Goal: Task Accomplishment & Management: Complete application form

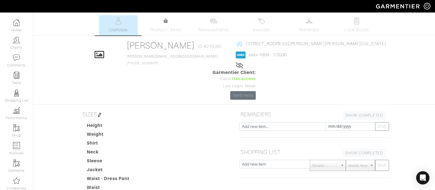
scroll to position [100, 0]
click at [11, 44] on link "Clients" at bounding box center [16, 42] width 33 height 17
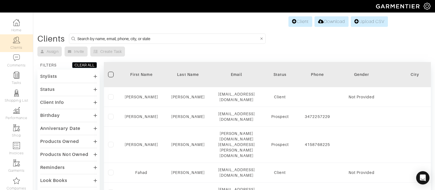
click at [143, 42] on input at bounding box center [167, 38] width 181 height 7
type input "quick"
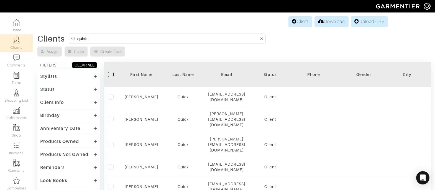
click at [71, 72] on div "Stylists" at bounding box center [68, 76] width 57 height 8
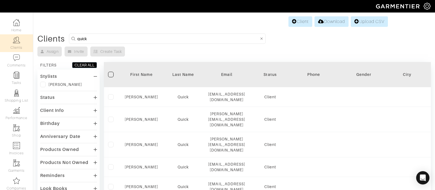
click at [45, 82] on label at bounding box center [43, 85] width 6 height 6
click at [0, 0] on input "checkbox" at bounding box center [0, 0] width 0 height 0
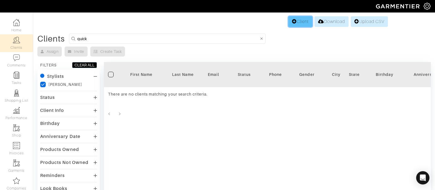
click at [291, 24] on link "Client" at bounding box center [300, 21] width 24 height 11
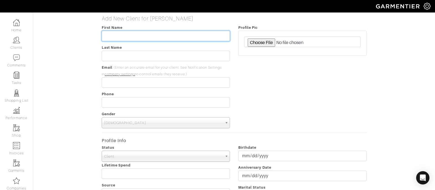
click at [148, 40] on input "text" at bounding box center [166, 36] width 128 height 11
type input "[PERSON_NAME]"
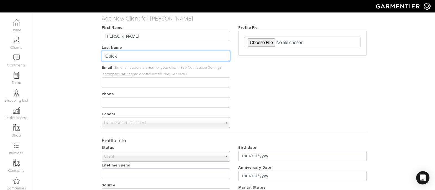
type input "Quick"
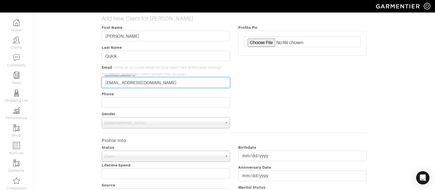
type input "[EMAIL_ADDRESS][DOMAIN_NAME]"
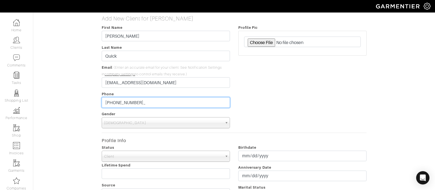
type input "[PHONE_NUMBER]"
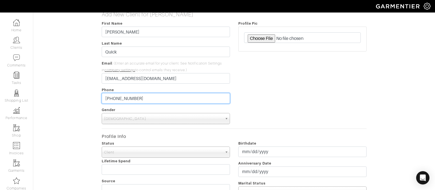
scroll to position [214, 0]
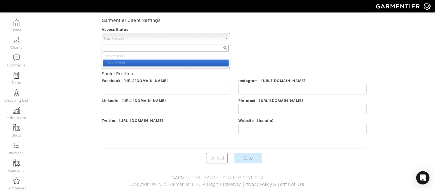
click at [181, 36] on span "Has Access" at bounding box center [163, 38] width 118 height 11
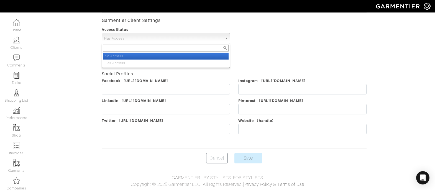
click at [151, 54] on li "No Access" at bounding box center [165, 56] width 125 height 7
select select "false"
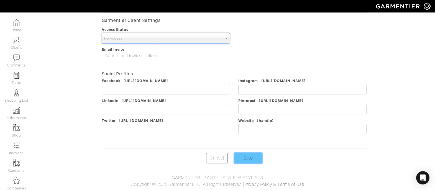
click at [248, 160] on input "Save" at bounding box center [248, 158] width 28 height 11
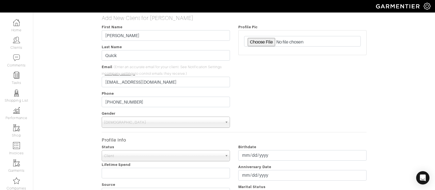
scroll to position [0, 0]
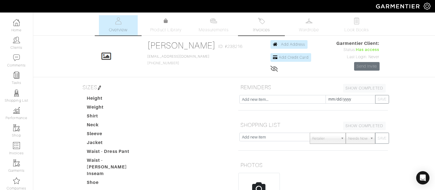
click at [261, 27] on span "Invoices" at bounding box center [261, 30] width 17 height 7
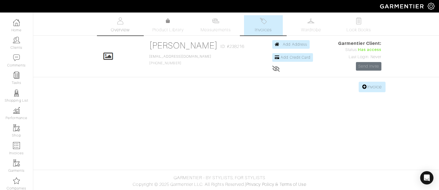
click at [124, 27] on span "Overview" at bounding box center [120, 30] width 19 height 7
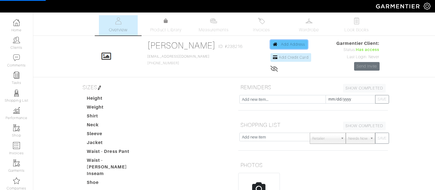
click at [289, 44] on span "Add Address" at bounding box center [293, 44] width 24 height 4
click at [301, 43] on link "Add Address" at bounding box center [288, 44] width 37 height 9
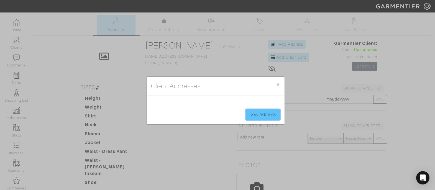
click at [255, 116] on link "New Address" at bounding box center [263, 114] width 34 height 11
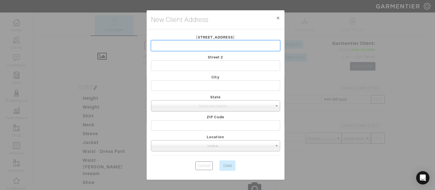
click at [210, 43] on input "text" at bounding box center [215, 45] width 129 height 11
click at [195, 45] on input "[STREET_ADDRESS][PERSON_NAME]" at bounding box center [215, 45] width 129 height 11
type input "[STREET_ADDRESS][PERSON_NAME]"
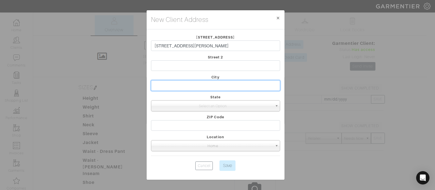
click at [171, 86] on input "text" at bounding box center [215, 85] width 129 height 11
type input "[GEOGRAPHIC_DATA]"
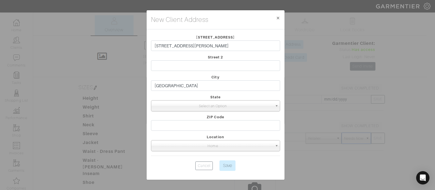
click at [204, 103] on span "Select an Option" at bounding box center [212, 106] width 119 height 11
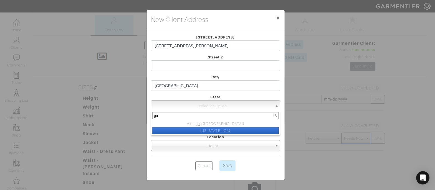
type input "ga"
click at [239, 131] on li "[US_STATE] ( [GEOGRAPHIC_DATA] )" at bounding box center [215, 130] width 126 height 7
select select "16"
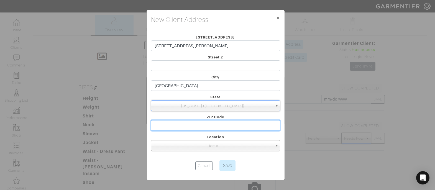
click at [184, 122] on input "text" at bounding box center [215, 125] width 129 height 11
type input "30312"
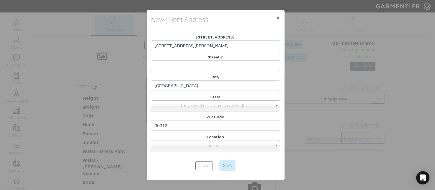
click at [247, 131] on div "ZIP Code 30312" at bounding box center [215, 124] width 137 height 20
click at [224, 163] on input "Save" at bounding box center [227, 165] width 16 height 11
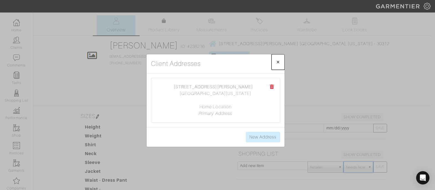
click at [277, 59] on span "×" at bounding box center [278, 61] width 4 height 7
